Goal: Task Accomplishment & Management: Complete application form

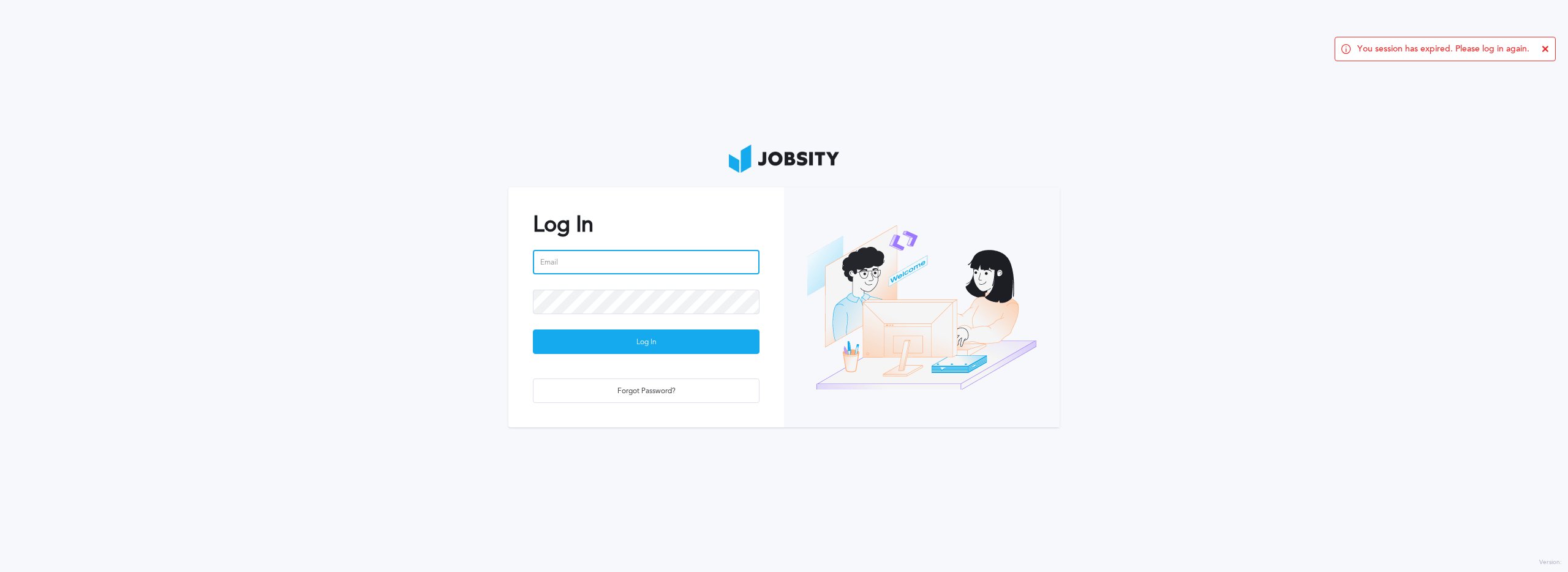
click at [622, 265] on input "email" at bounding box center [646, 262] width 227 height 24
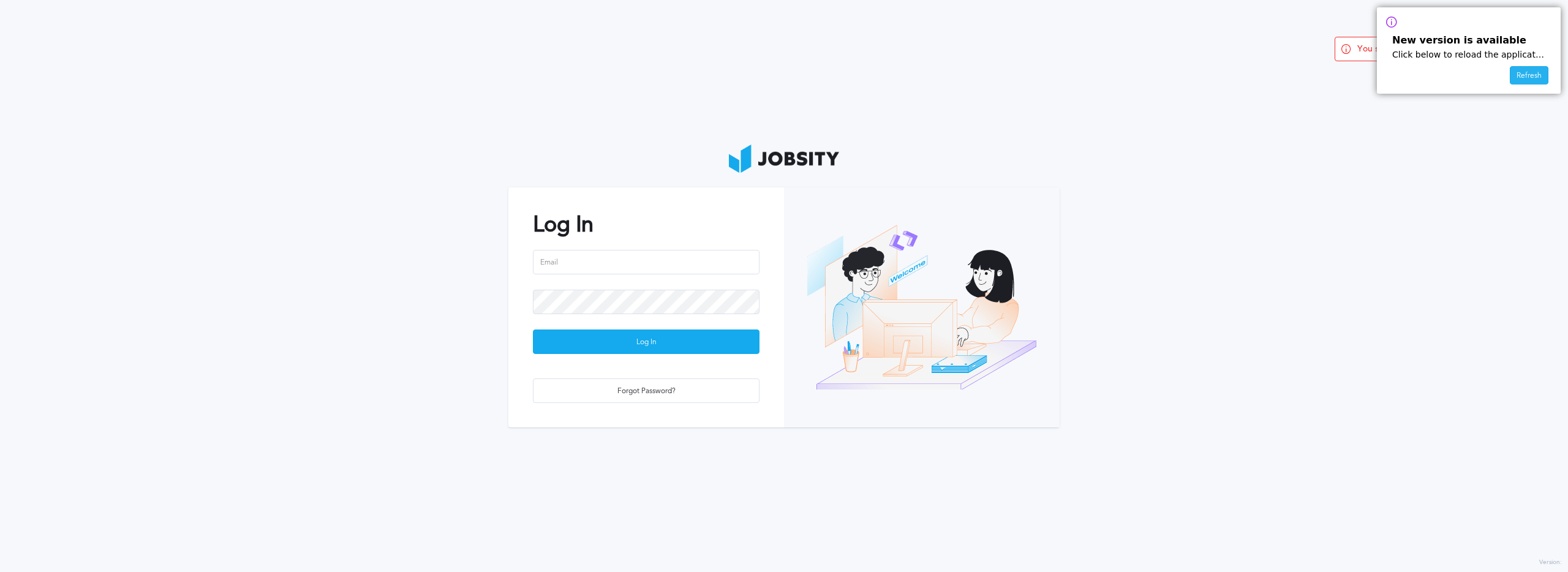
click at [1533, 76] on div "Refresh" at bounding box center [1529, 76] width 37 height 19
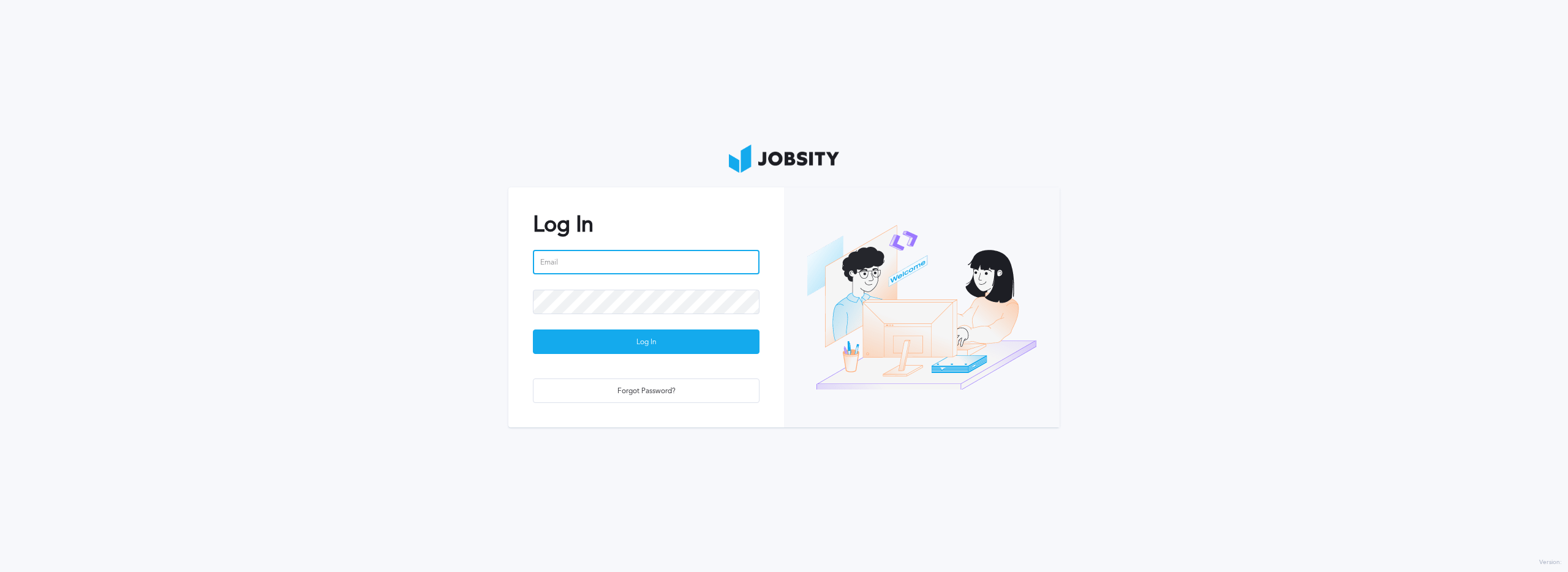
click at [628, 266] on input "email" at bounding box center [646, 262] width 227 height 24
type input "[PERSON_NAME][EMAIL_ADDRESS][DOMAIN_NAME]"
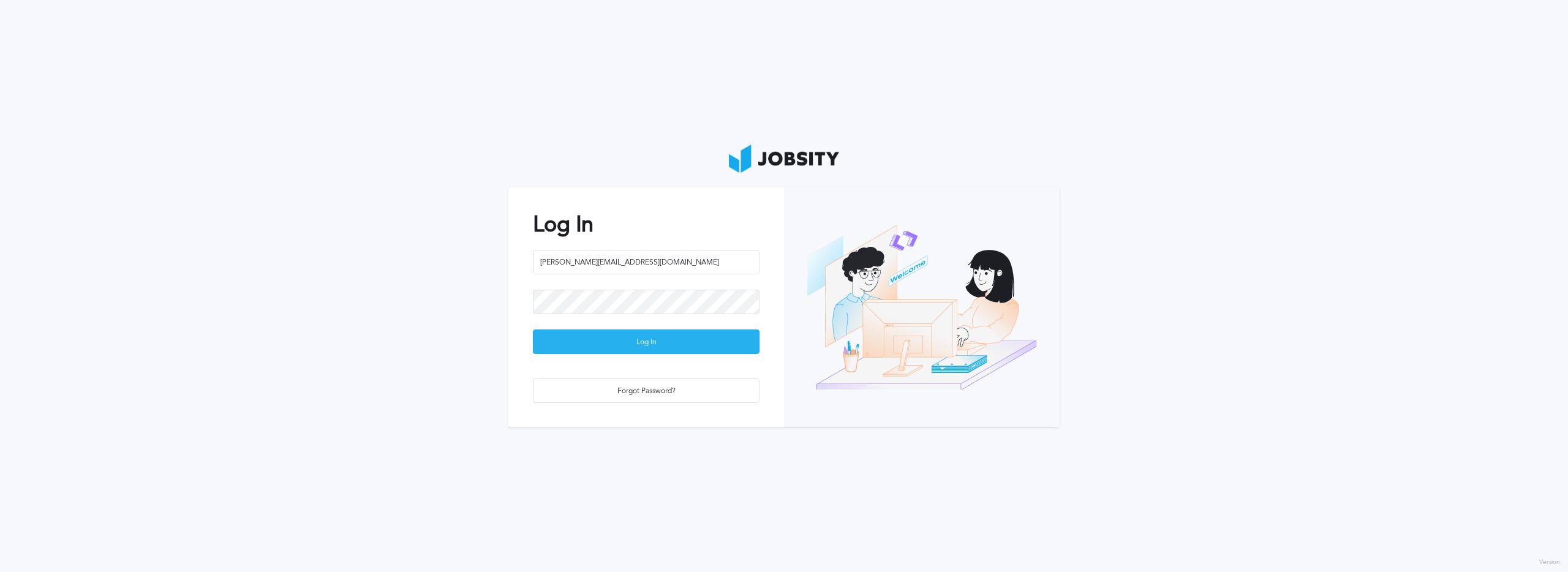
click at [748, 337] on div "Log In" at bounding box center [646, 342] width 226 height 24
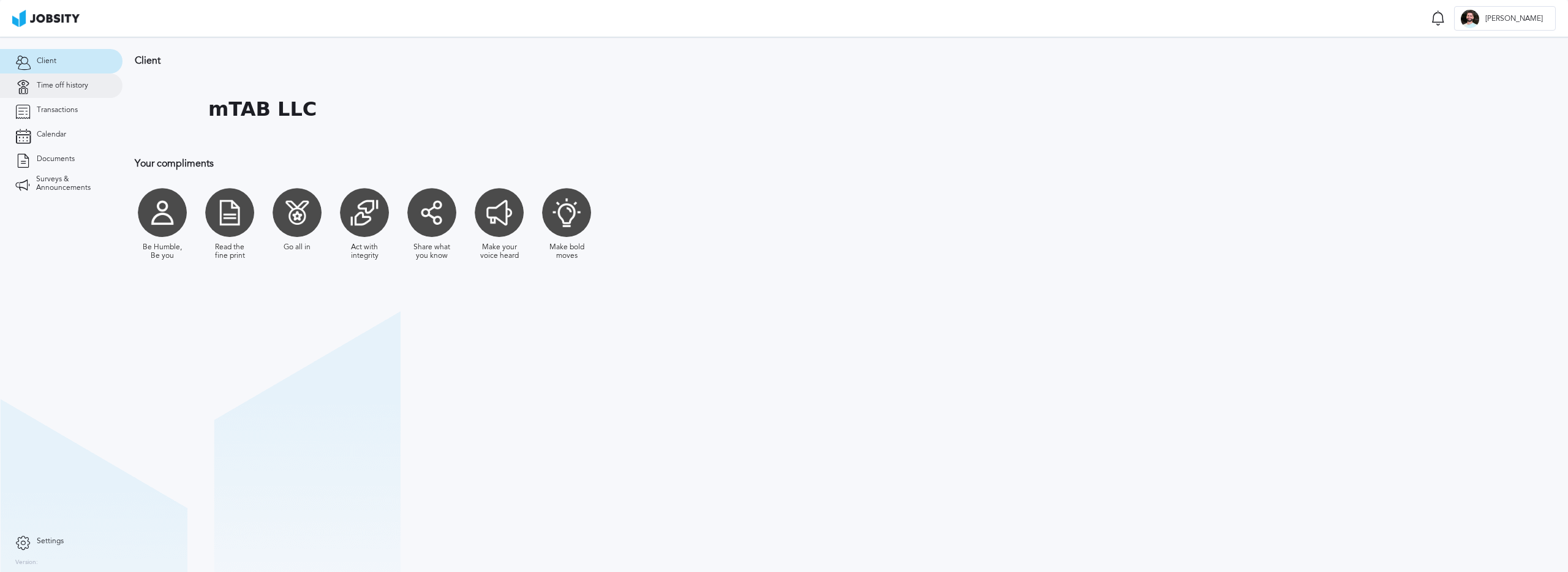
click at [76, 91] on link "Time off history" at bounding box center [61, 85] width 122 height 24
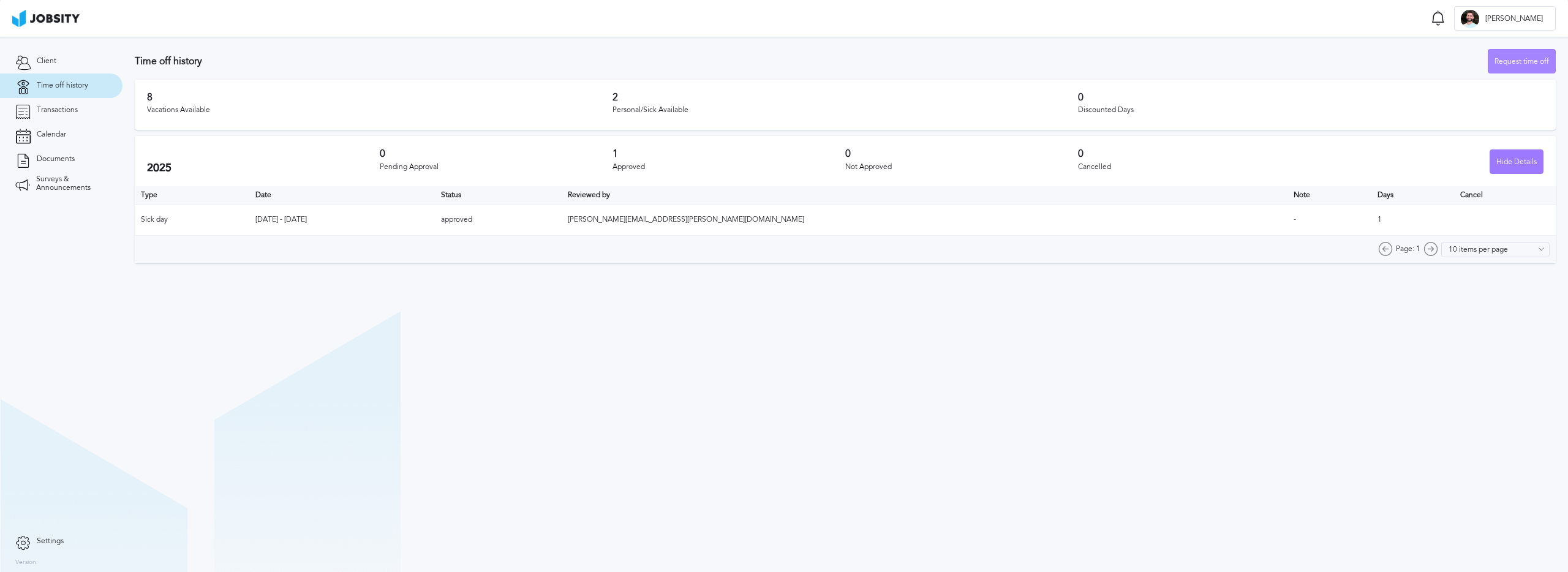
click at [1525, 62] on div "Request time off" at bounding box center [1521, 62] width 67 height 24
